Goal: Transaction & Acquisition: Purchase product/service

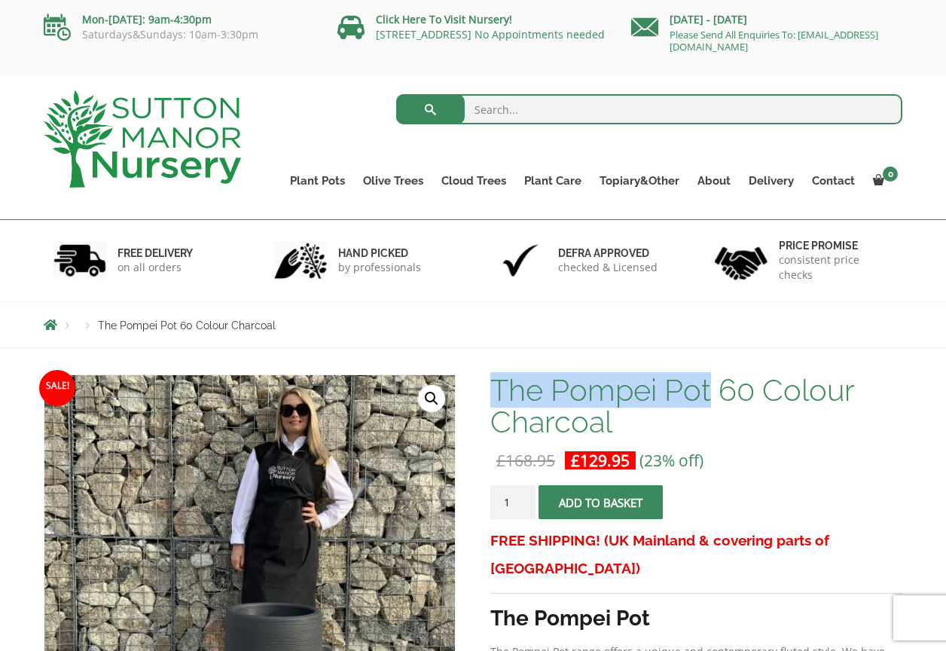
drag, startPoint x: 495, startPoint y: 387, endPoint x: 709, endPoint y: 400, distance: 214.4
click at [709, 400] on h1 "The Pompei Pot 60 Colour Charcoal" at bounding box center [697, 405] width 412 height 63
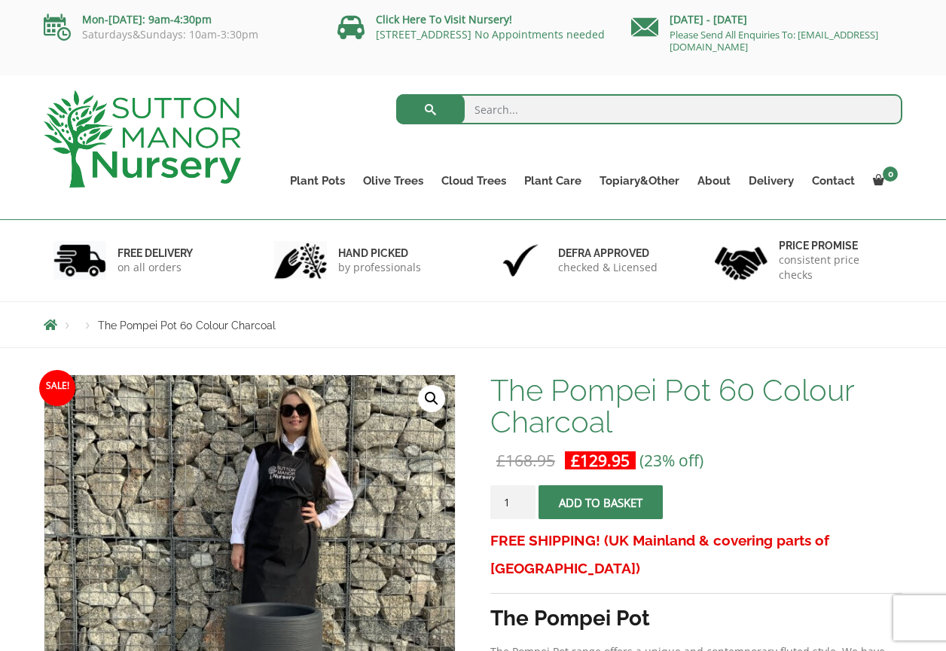
click at [518, 105] on input "search" at bounding box center [649, 109] width 507 height 30
paste input "The Pompei Pot"
type input "The Pompei Pot"
click at [430, 109] on button "submit" at bounding box center [430, 109] width 69 height 30
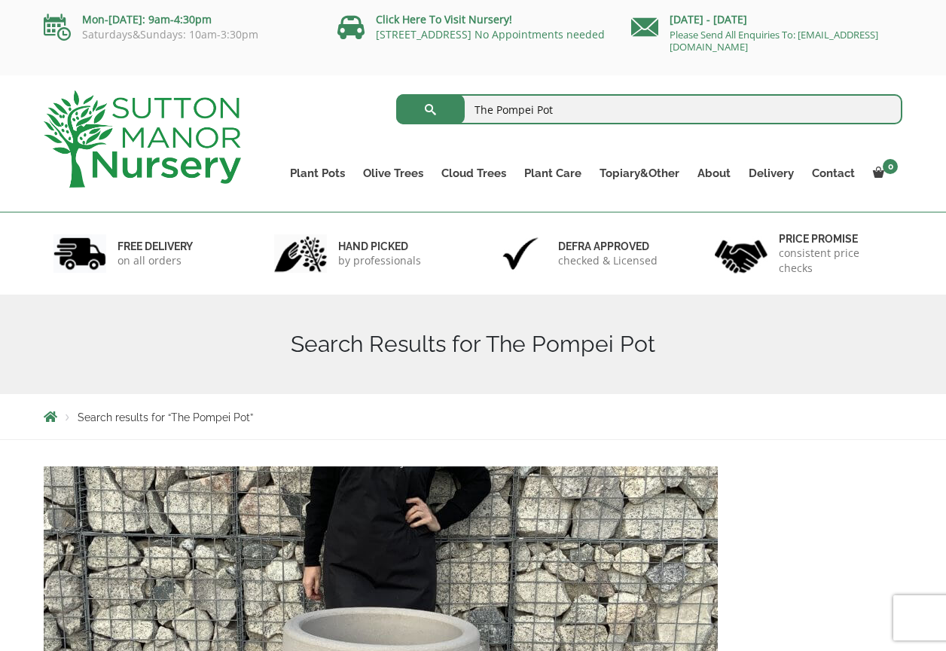
click at [582, 109] on input "The Pompei Pot" at bounding box center [649, 109] width 507 height 30
click at [430, 109] on button "submit" at bounding box center [430, 109] width 69 height 30
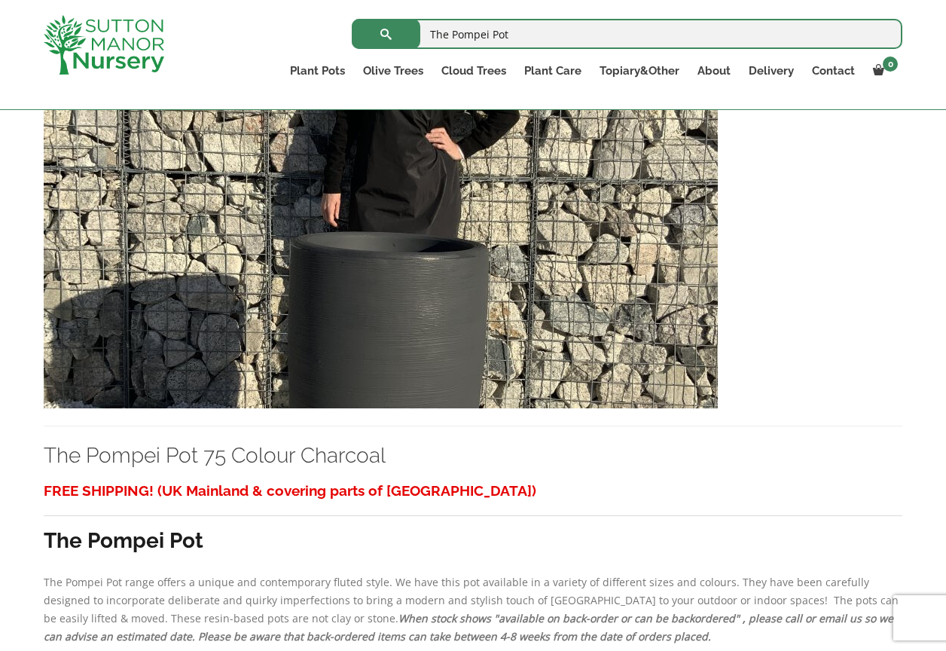
scroll to position [2445, 0]
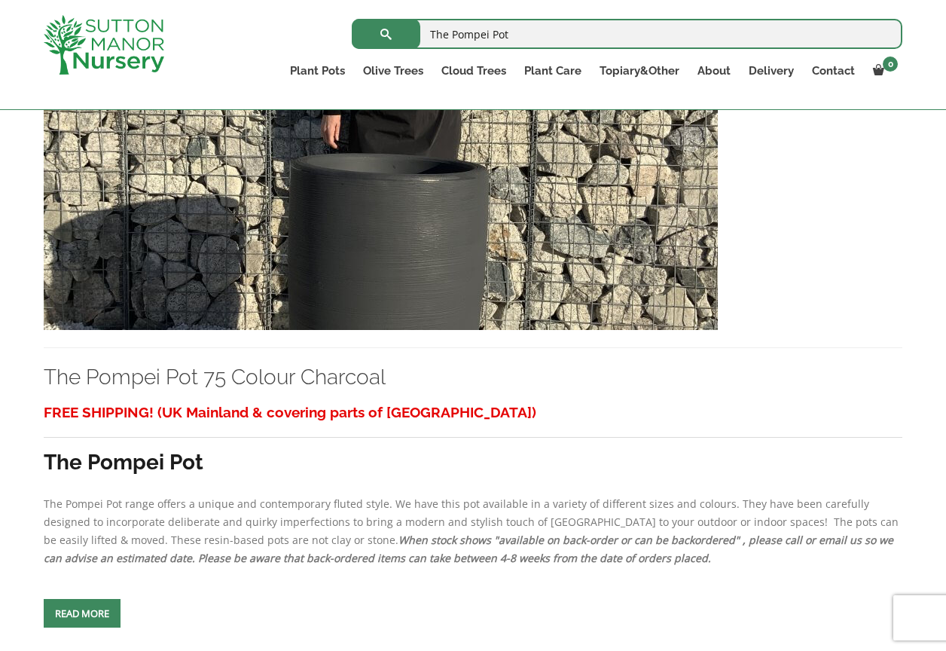
click at [432, 302] on img at bounding box center [381, 168] width 674 height 324
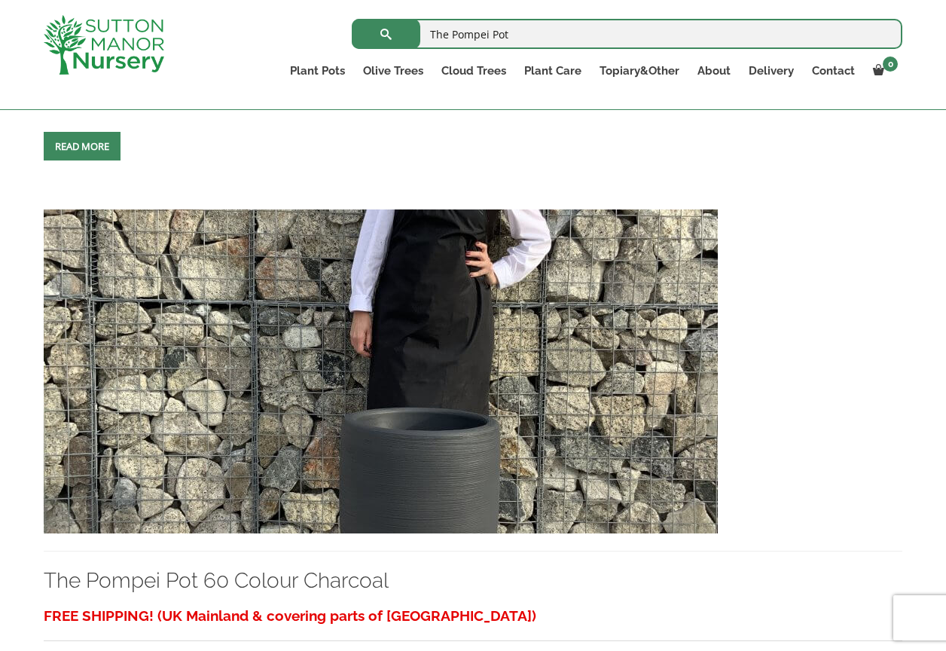
scroll to position [5739, 0]
